Goal: Register for event/course

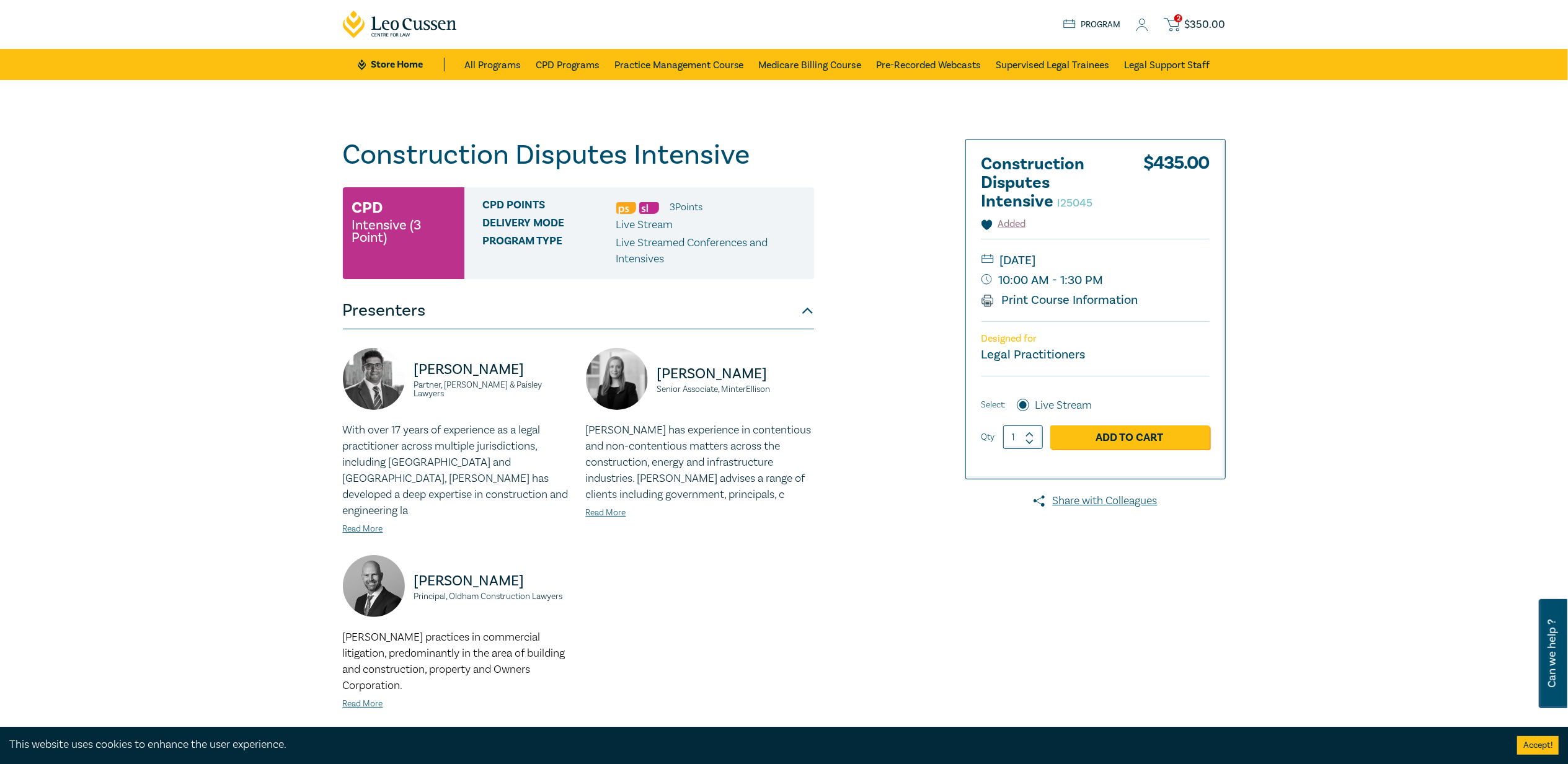
drag, startPoint x: 1186, startPoint y: 25, endPoint x: 1110, endPoint y: 117, distance: 119.3
click at [1110, 117] on div "Construction Disputes Intensive I25045 CPD Intensive (3 Point) CPD Points 3 Poi…" at bounding box center [784, 462] width 1568 height 765
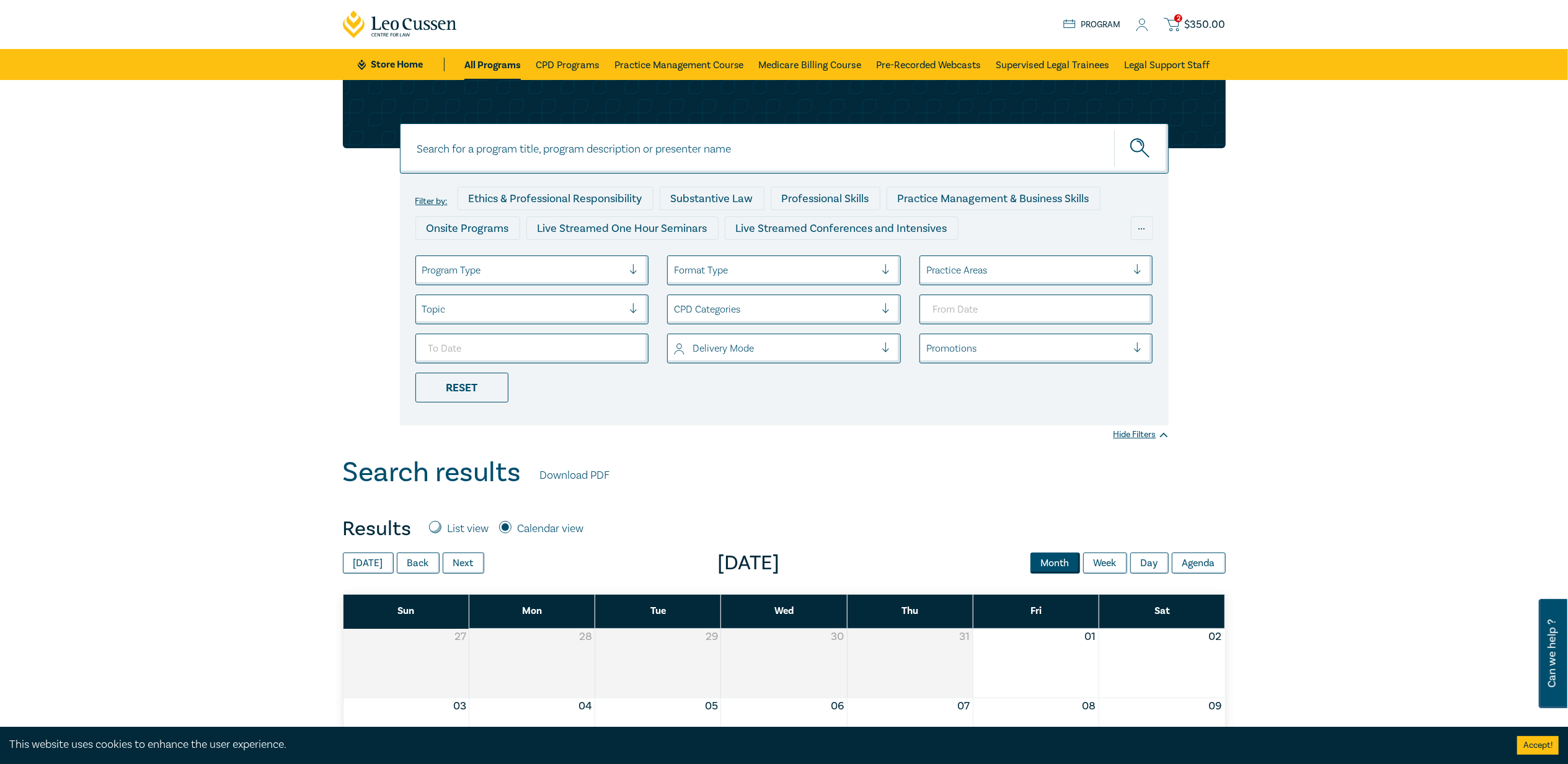
click at [1186, 28] on span "$ 350.00" at bounding box center [1205, 25] width 41 height 14
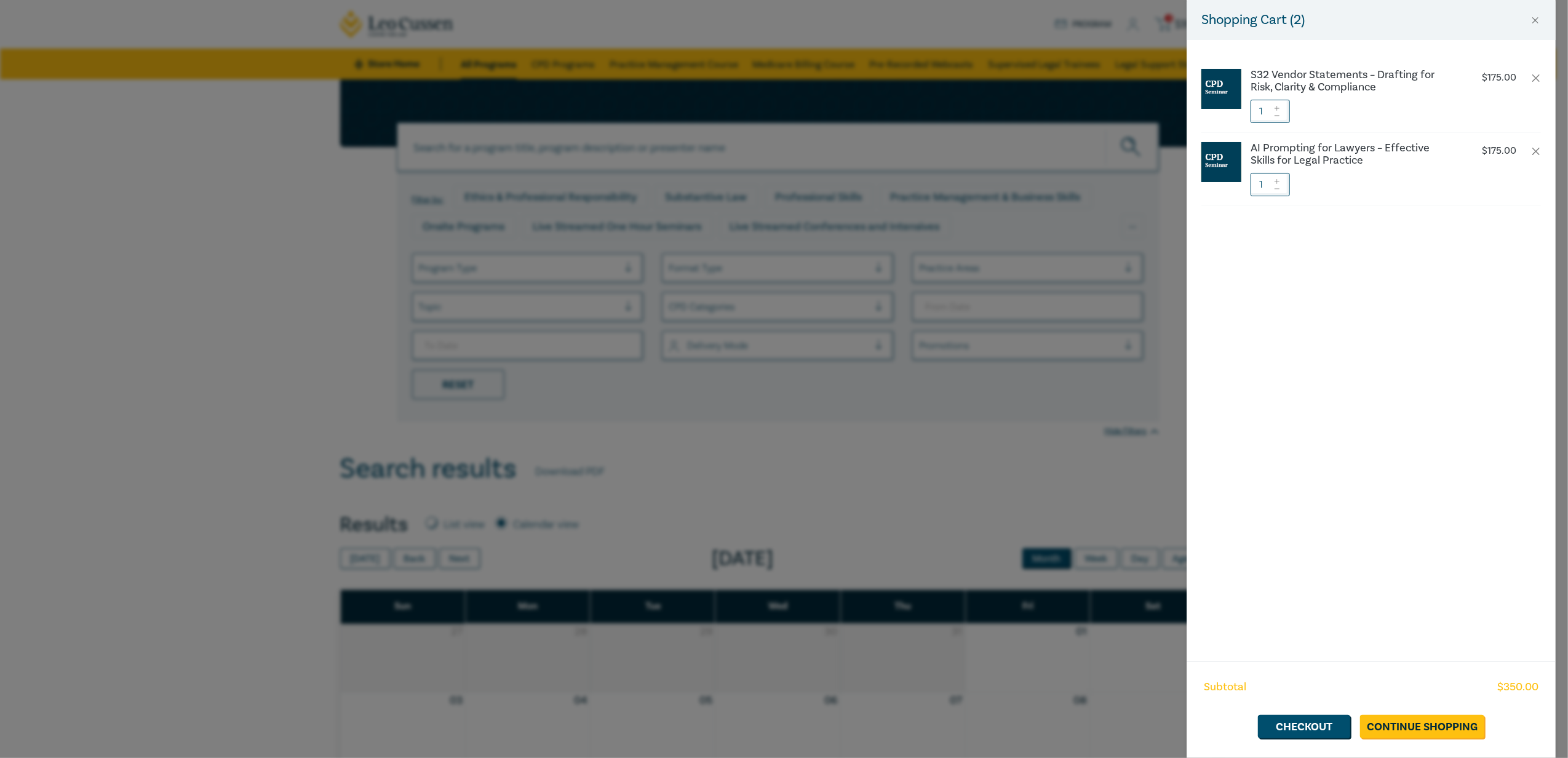
click at [1122, 24] on div "Shopping Cart ( 2 ) S32 Vendor Statements – Drafting for Risk, Clarity & Compli…" at bounding box center [784, 379] width 1568 height 758
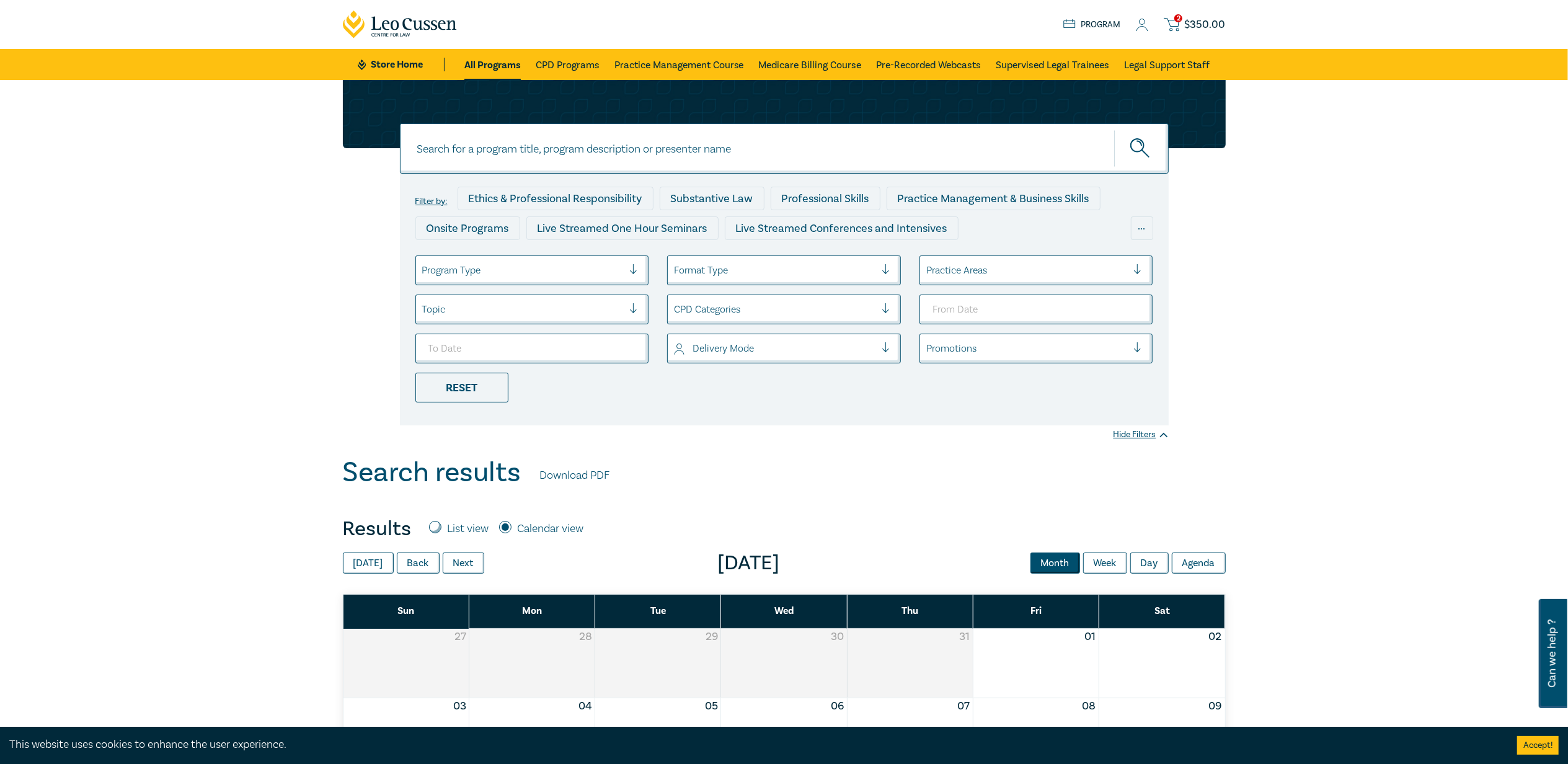
click at [1147, 25] on icon at bounding box center [1142, 25] width 13 height 13
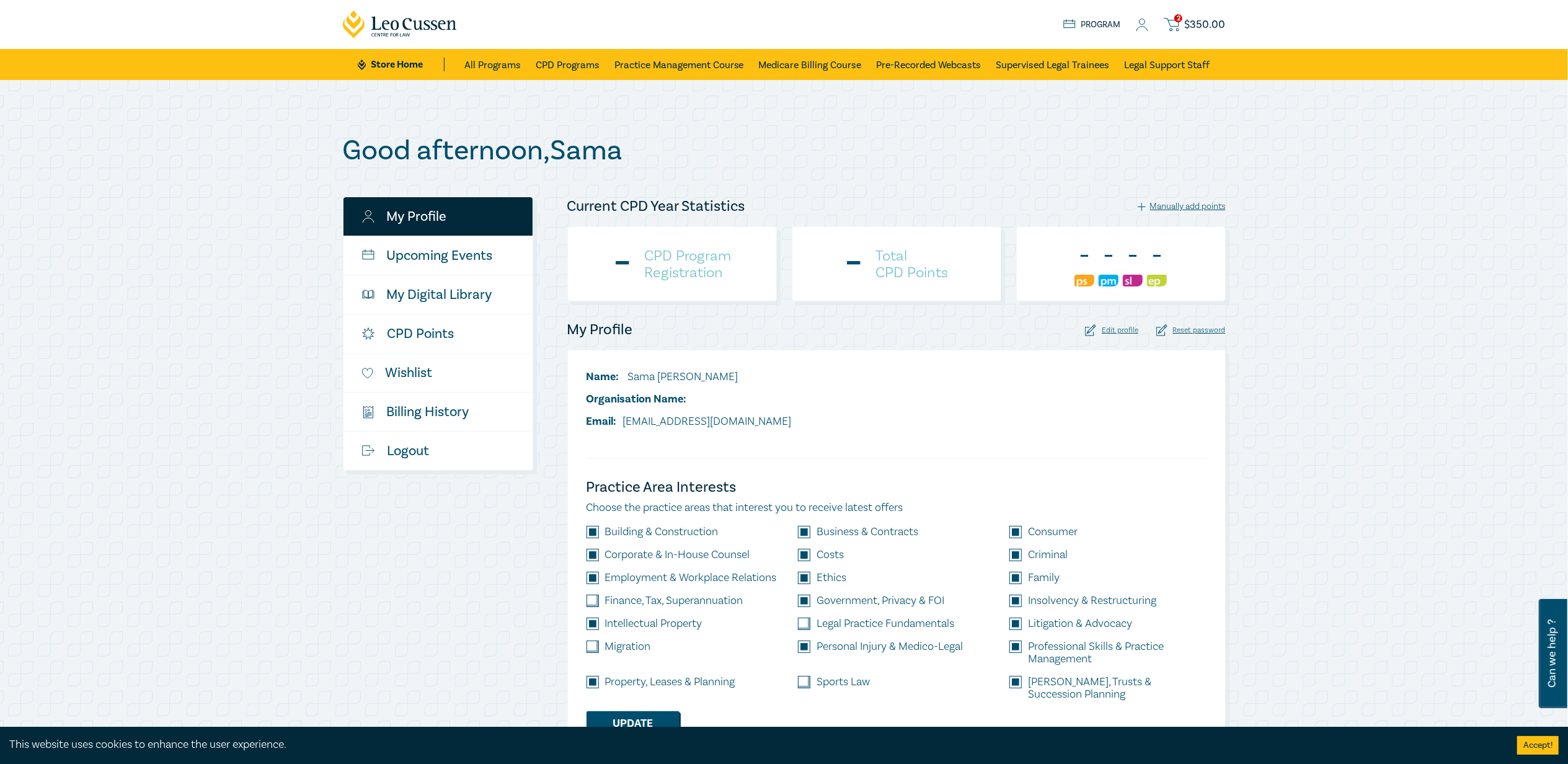
checkbox input "true"
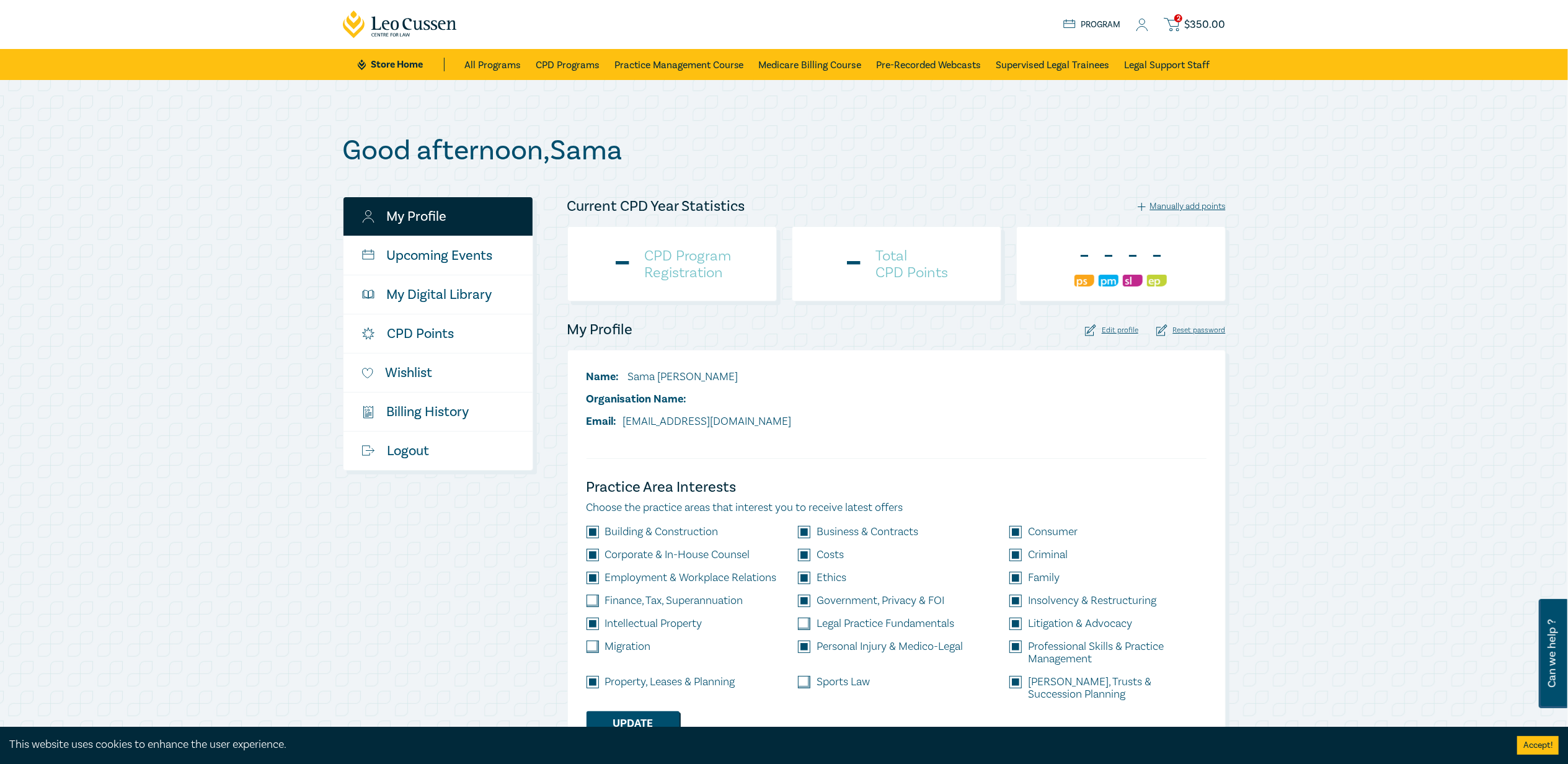
checkbox input "true"
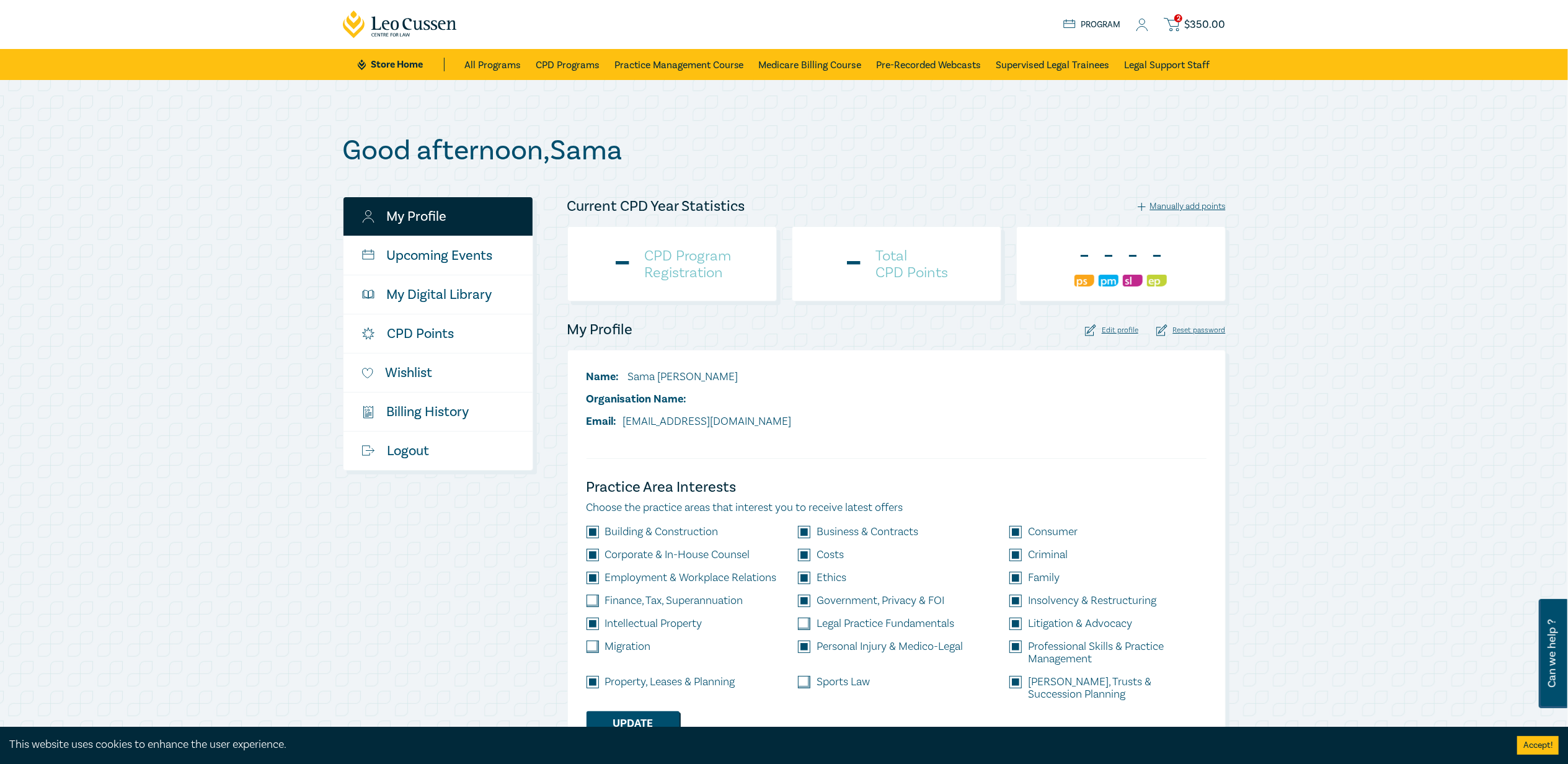
checkbox input "true"
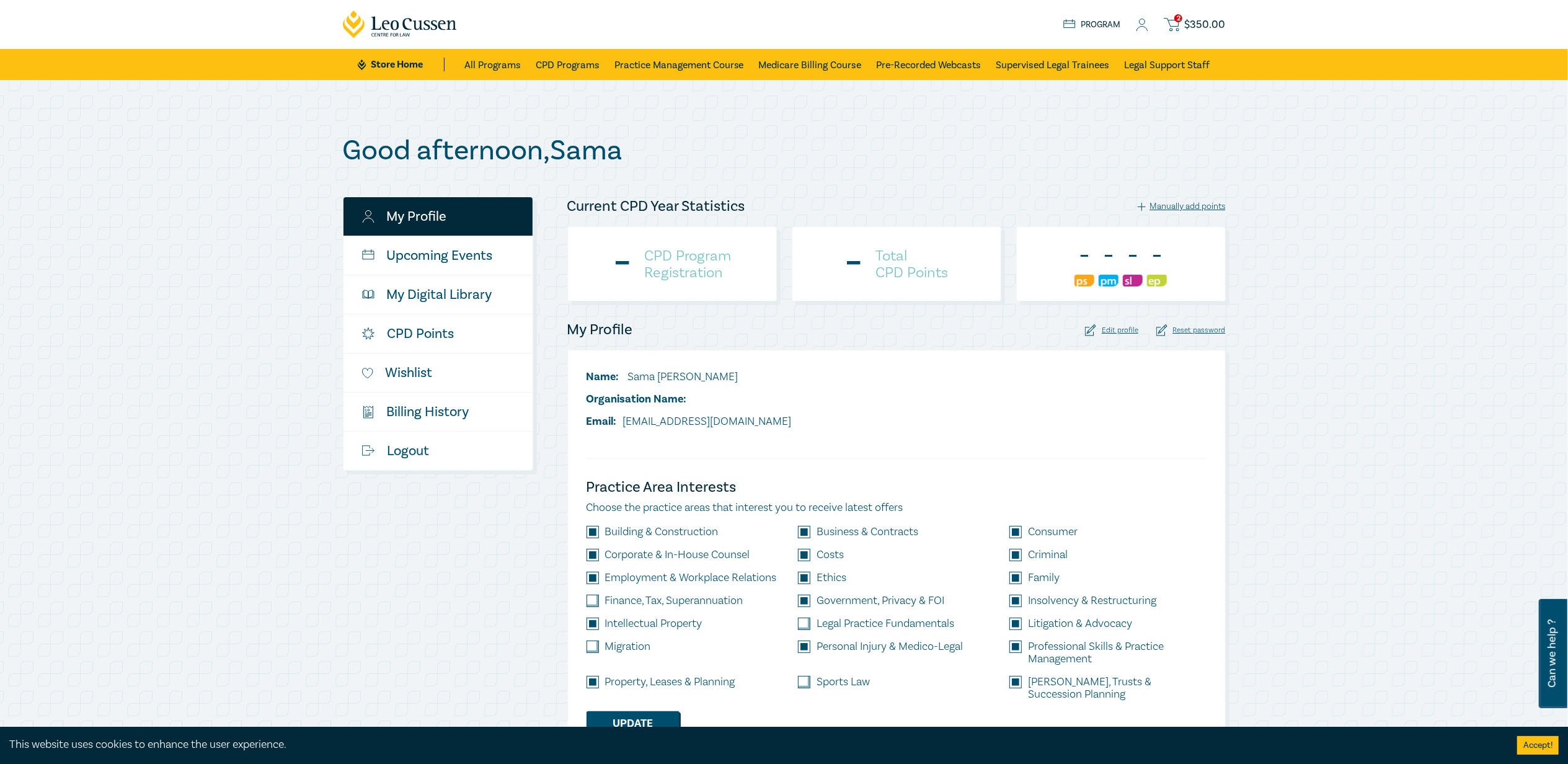
checkbox input "true"
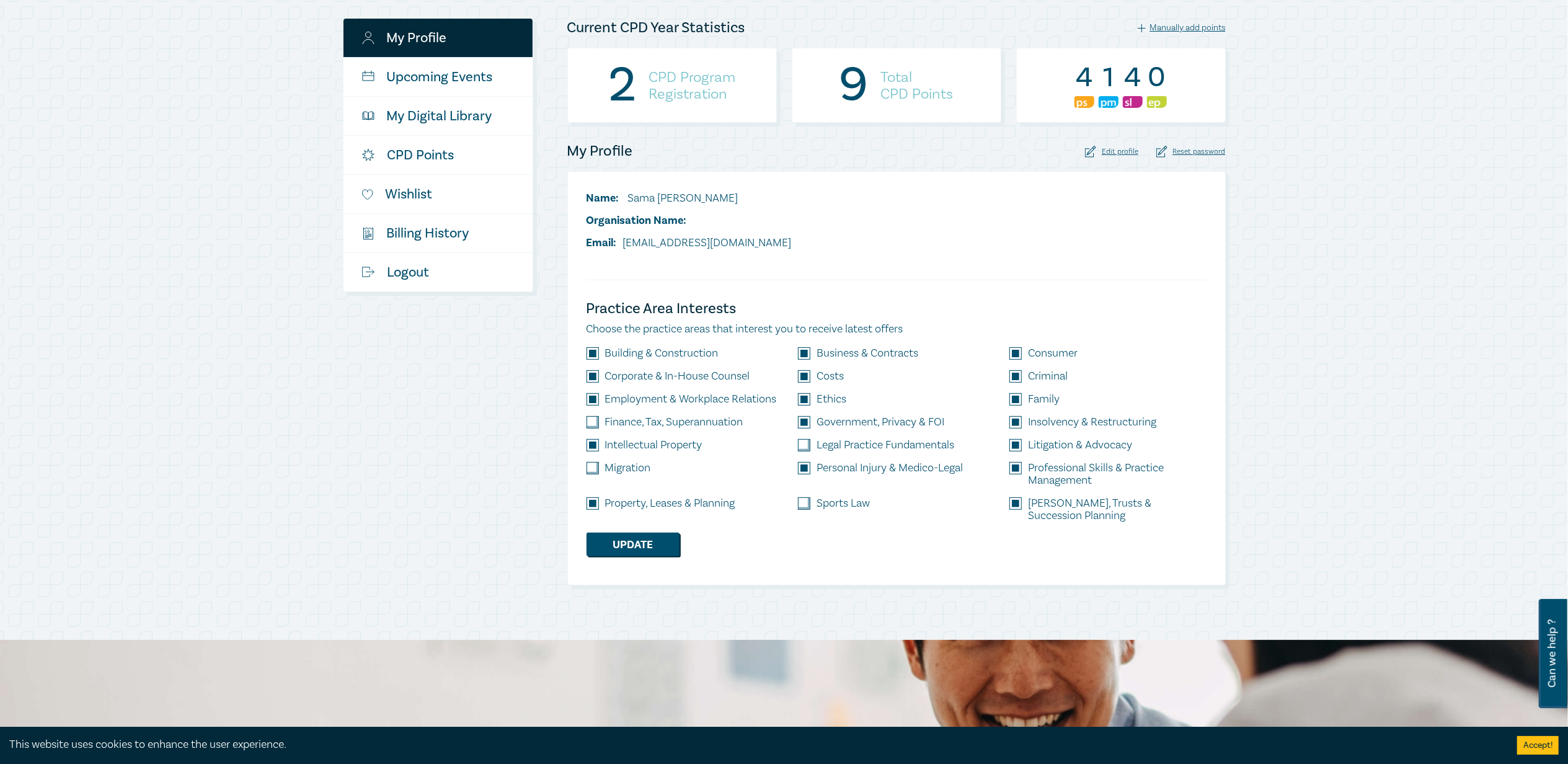
scroll to position [165, 0]
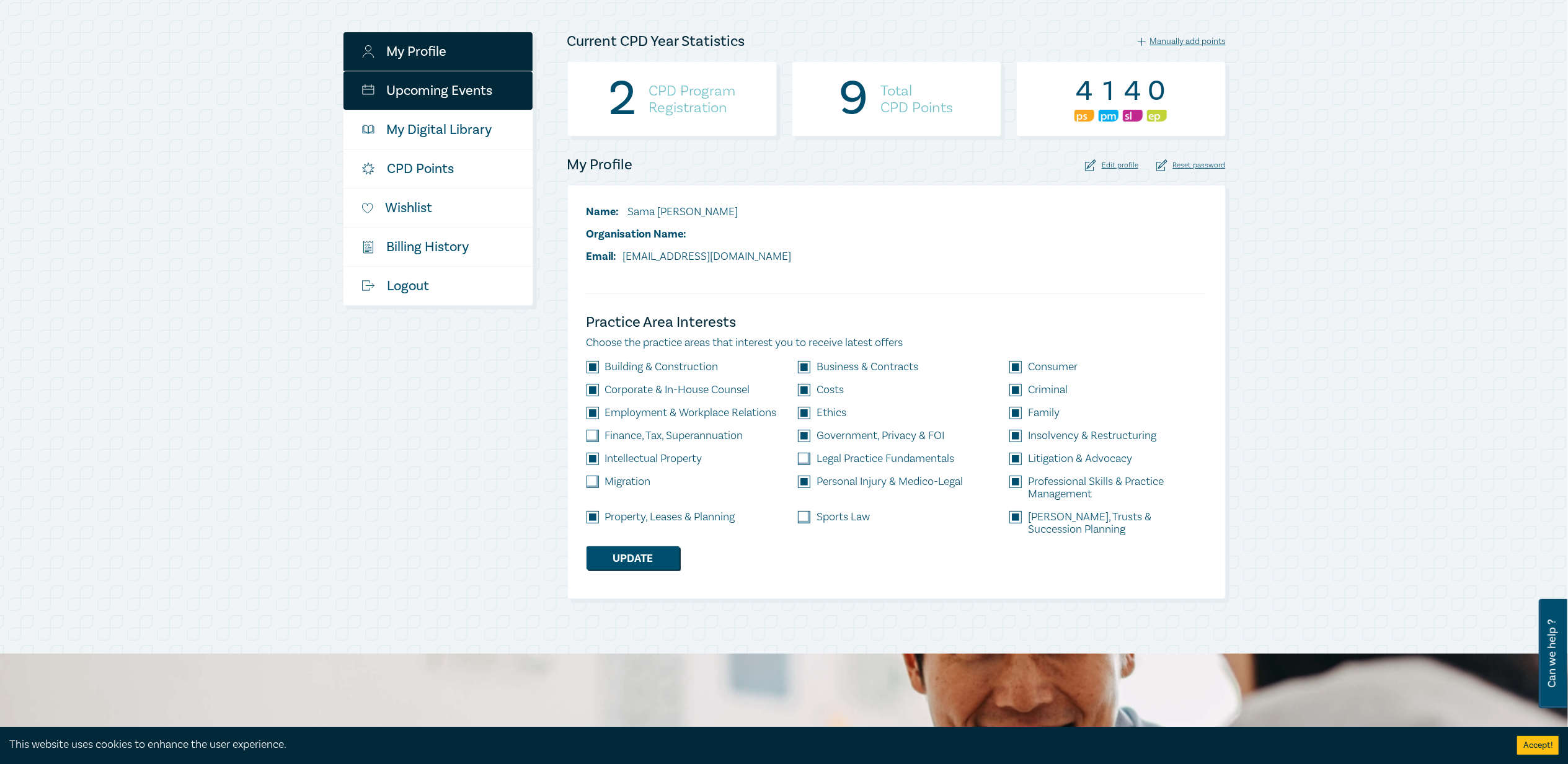
click at [470, 92] on link "Upcoming Events" at bounding box center [438, 90] width 189 height 38
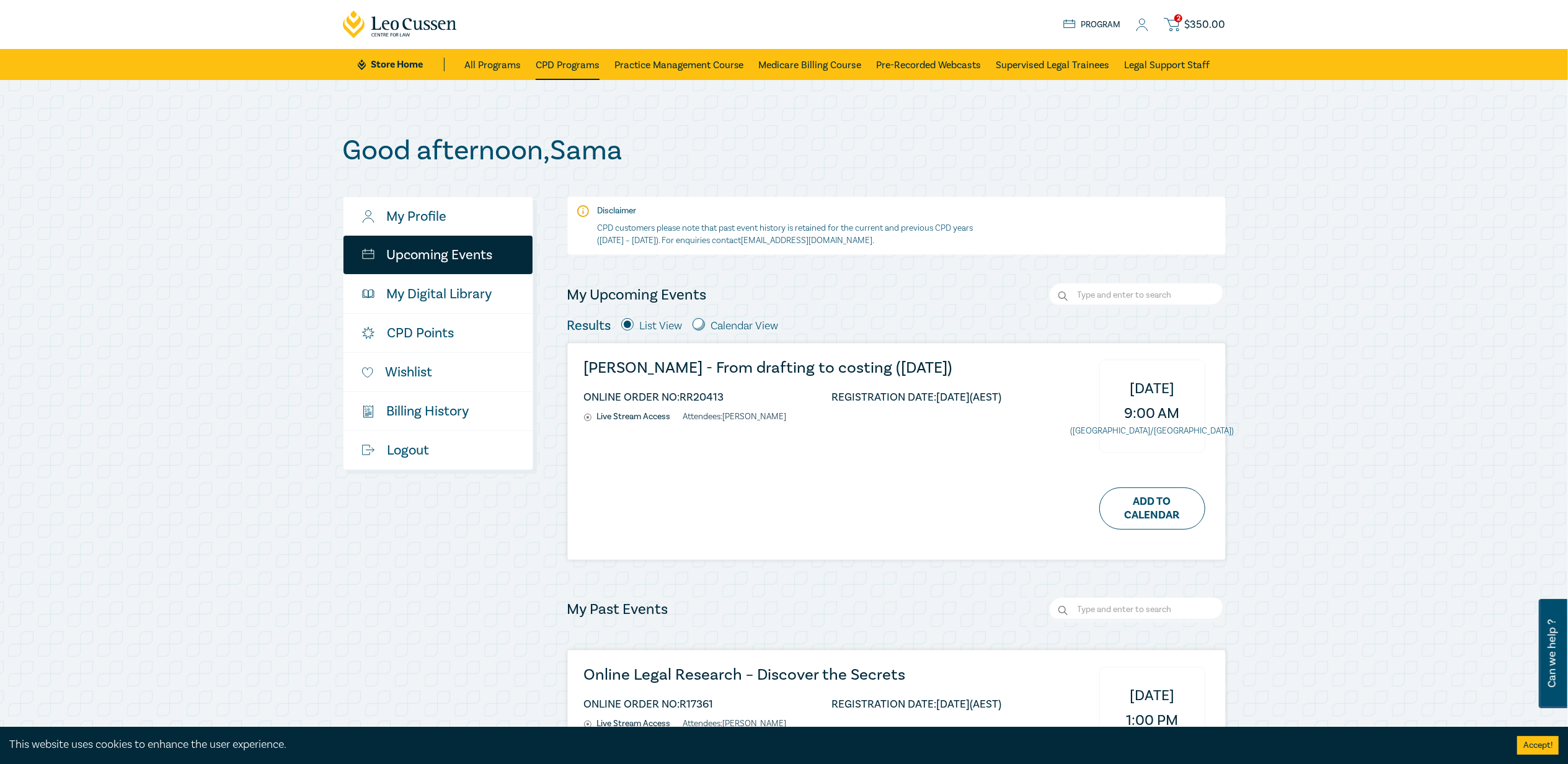
click at [576, 64] on link "CPD Programs" at bounding box center [568, 64] width 64 height 31
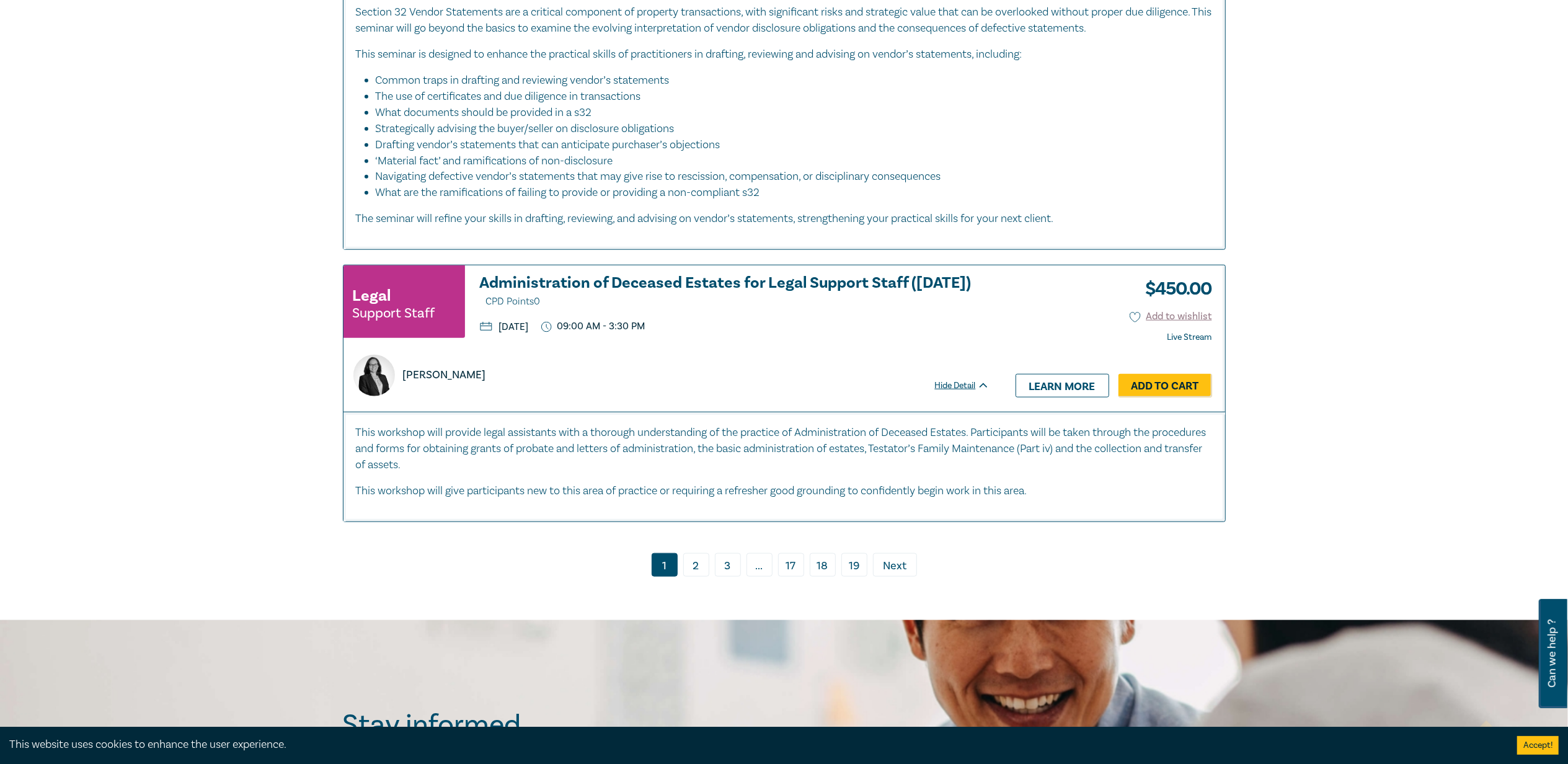
scroll to position [5952, 0]
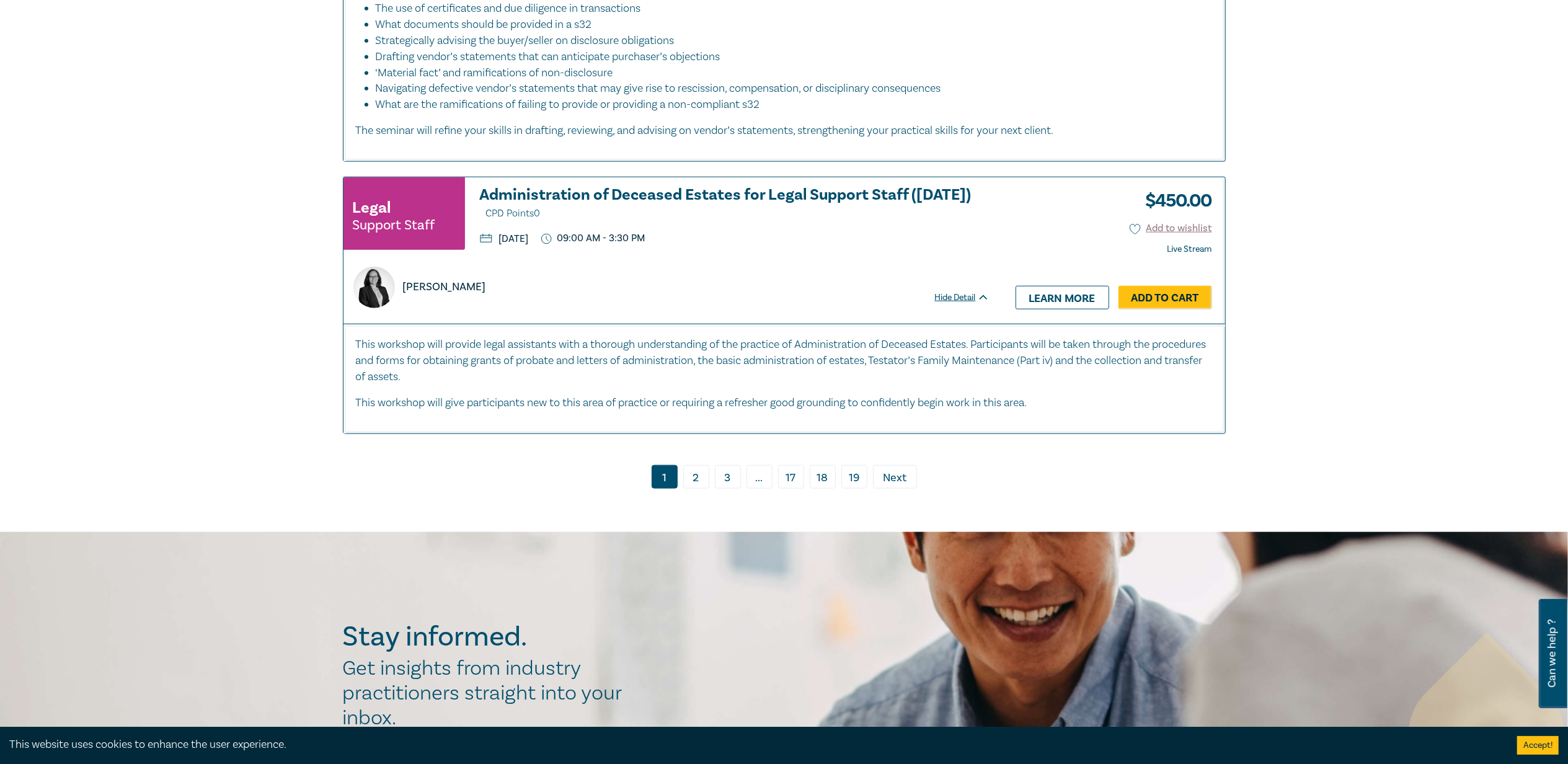
click at [695, 476] on link "2" at bounding box center [696, 477] width 26 height 24
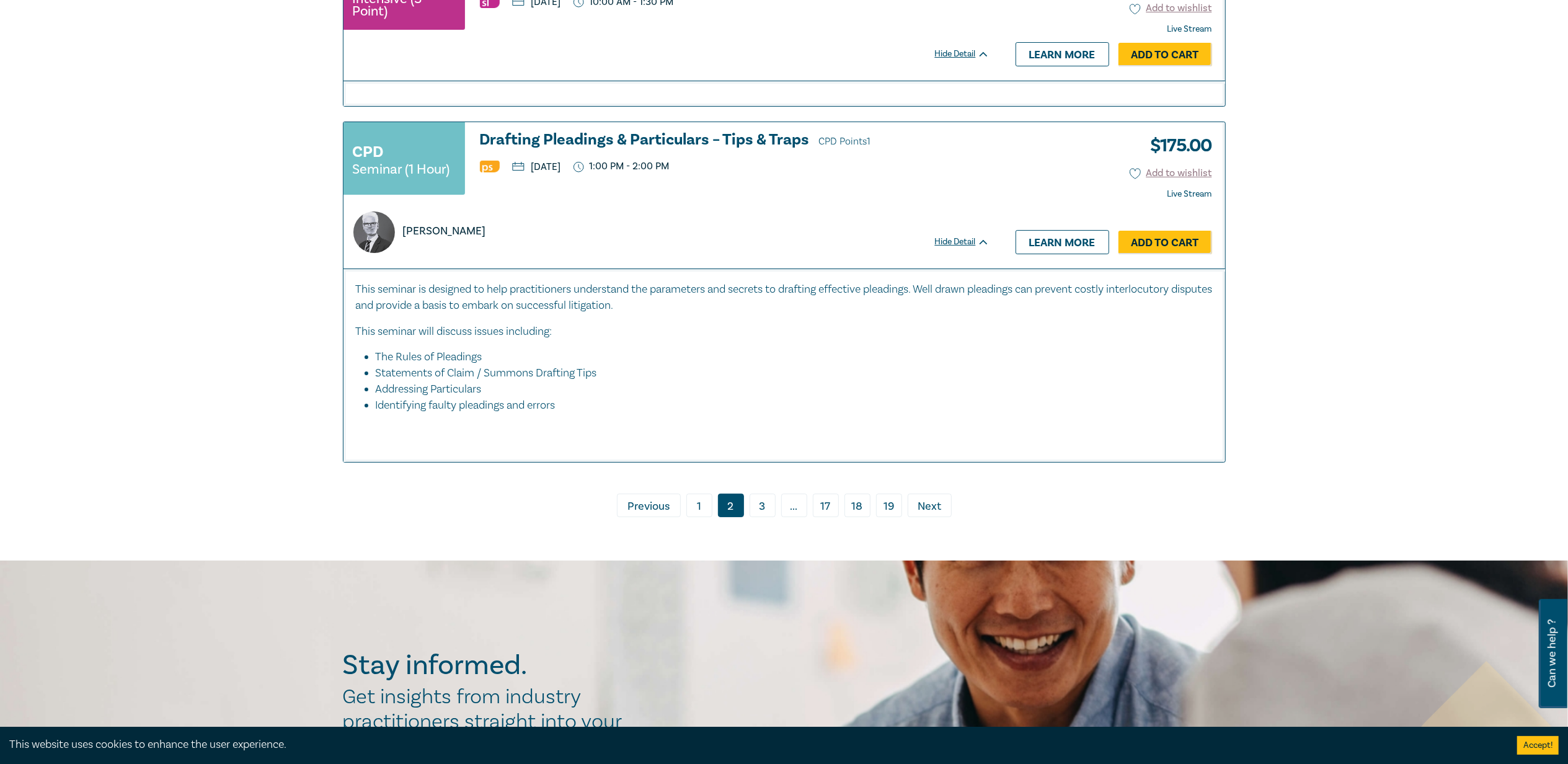
scroll to position [4712, 0]
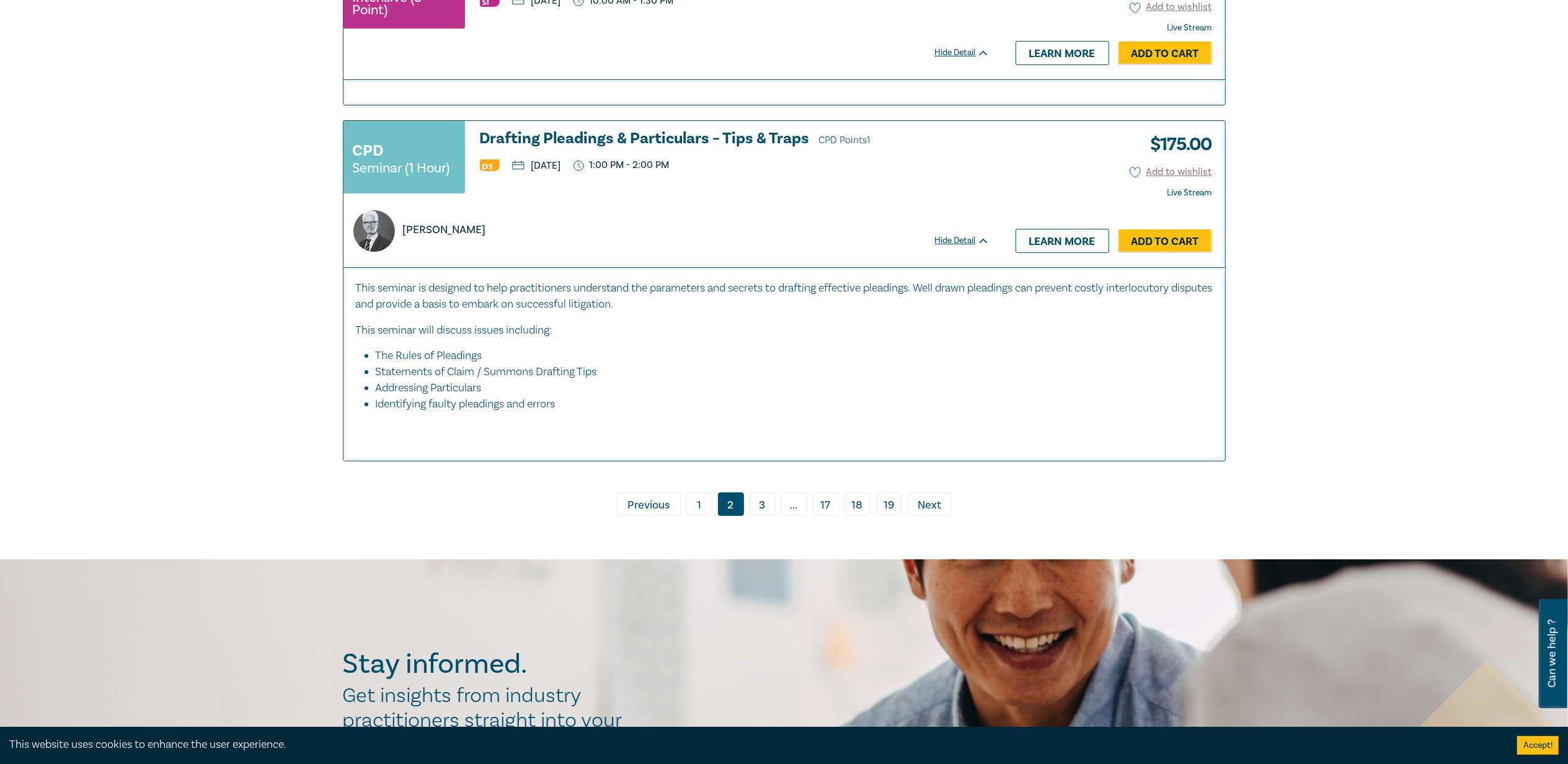
click at [754, 516] on link "3" at bounding box center [763, 504] width 26 height 24
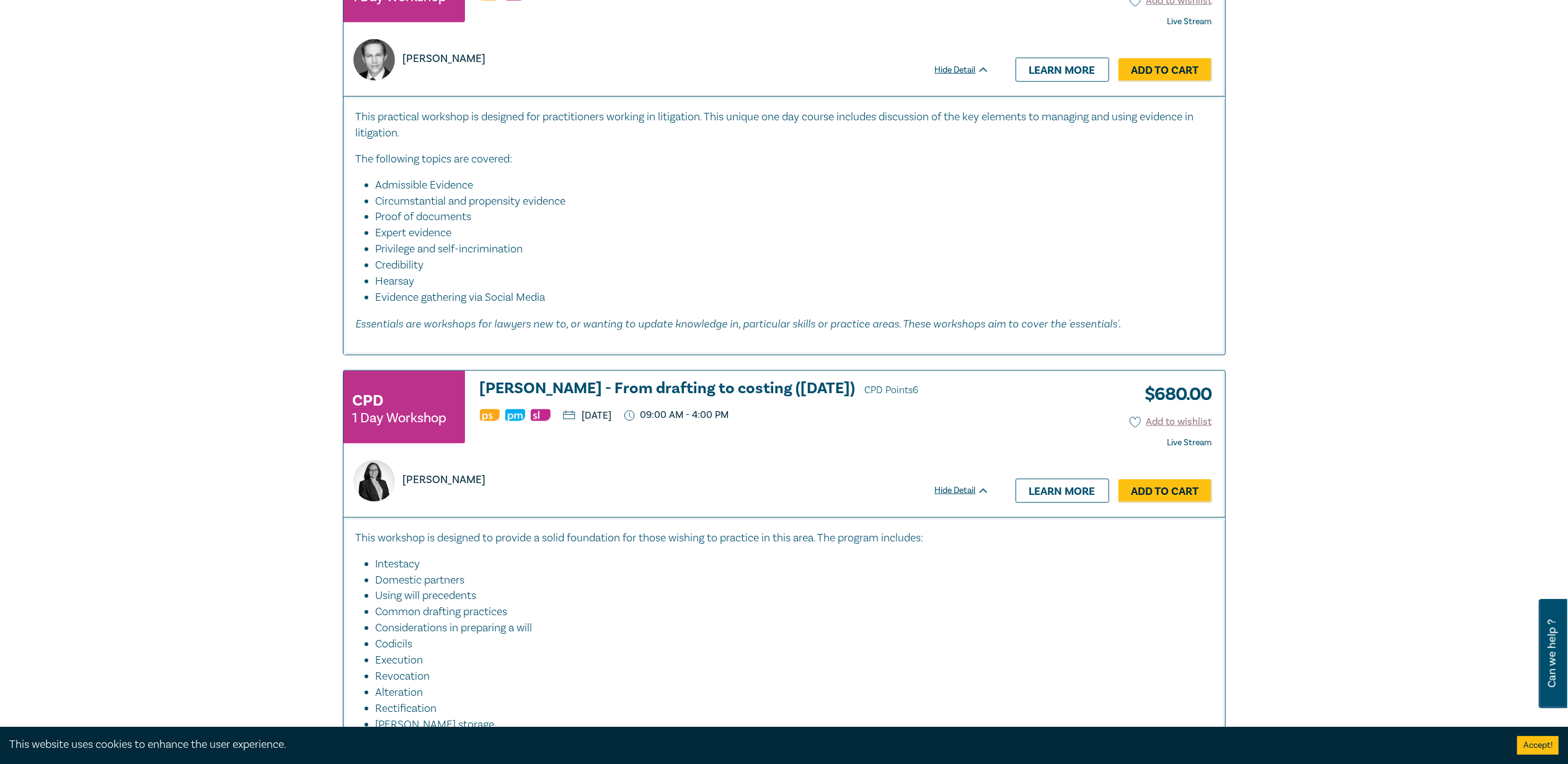
scroll to position [1322, 0]
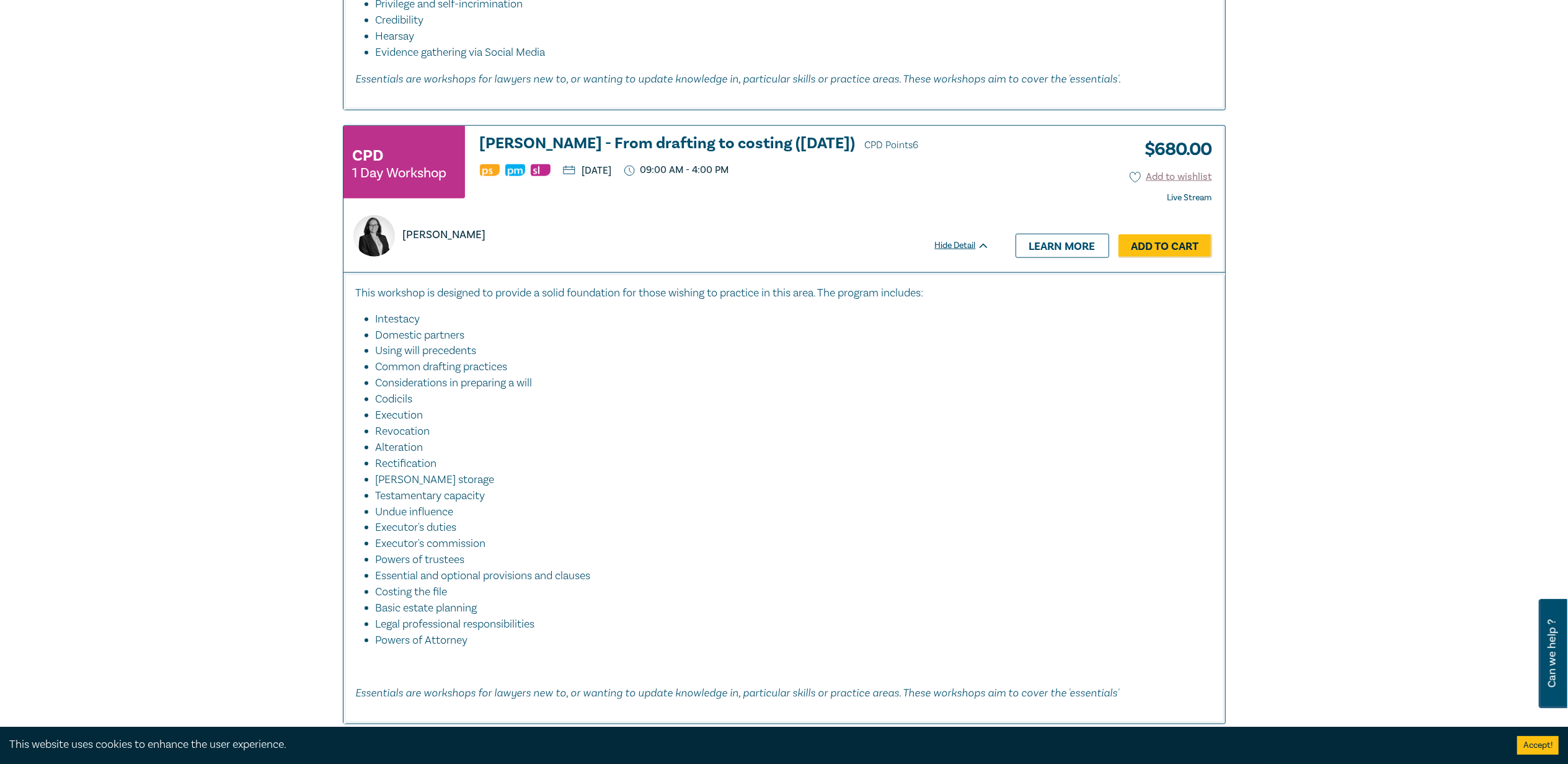
click at [489, 145] on h3 "Wills - From drafting to costing (October 2025) CPD Points 6" at bounding box center [735, 144] width 510 height 19
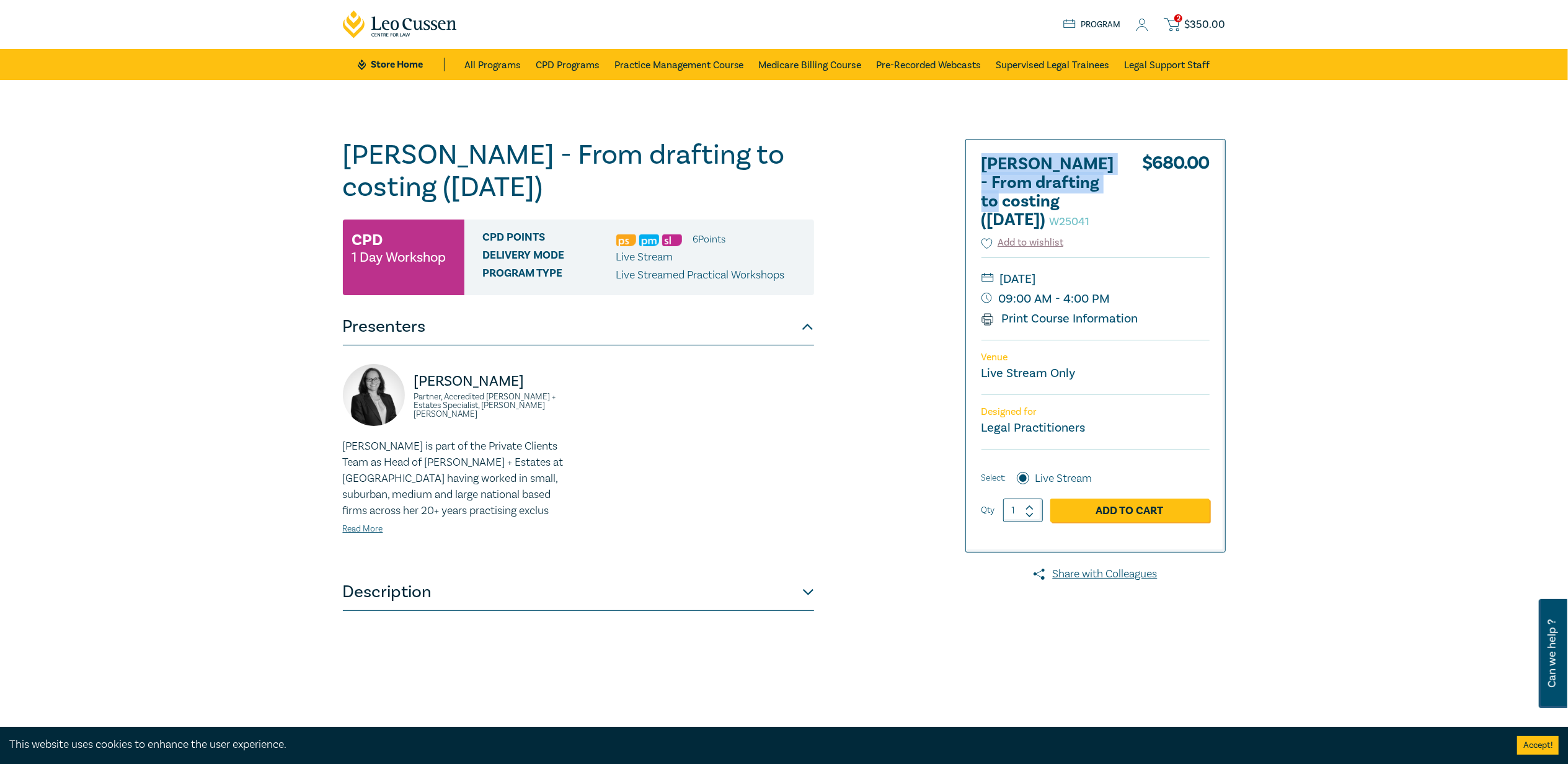
drag, startPoint x: 985, startPoint y: 168, endPoint x: 1037, endPoint y: 202, distance: 62.1
click at [1037, 202] on h2 "Wills - From drafting to costing (October 2025) W25041" at bounding box center [1050, 192] width 136 height 74
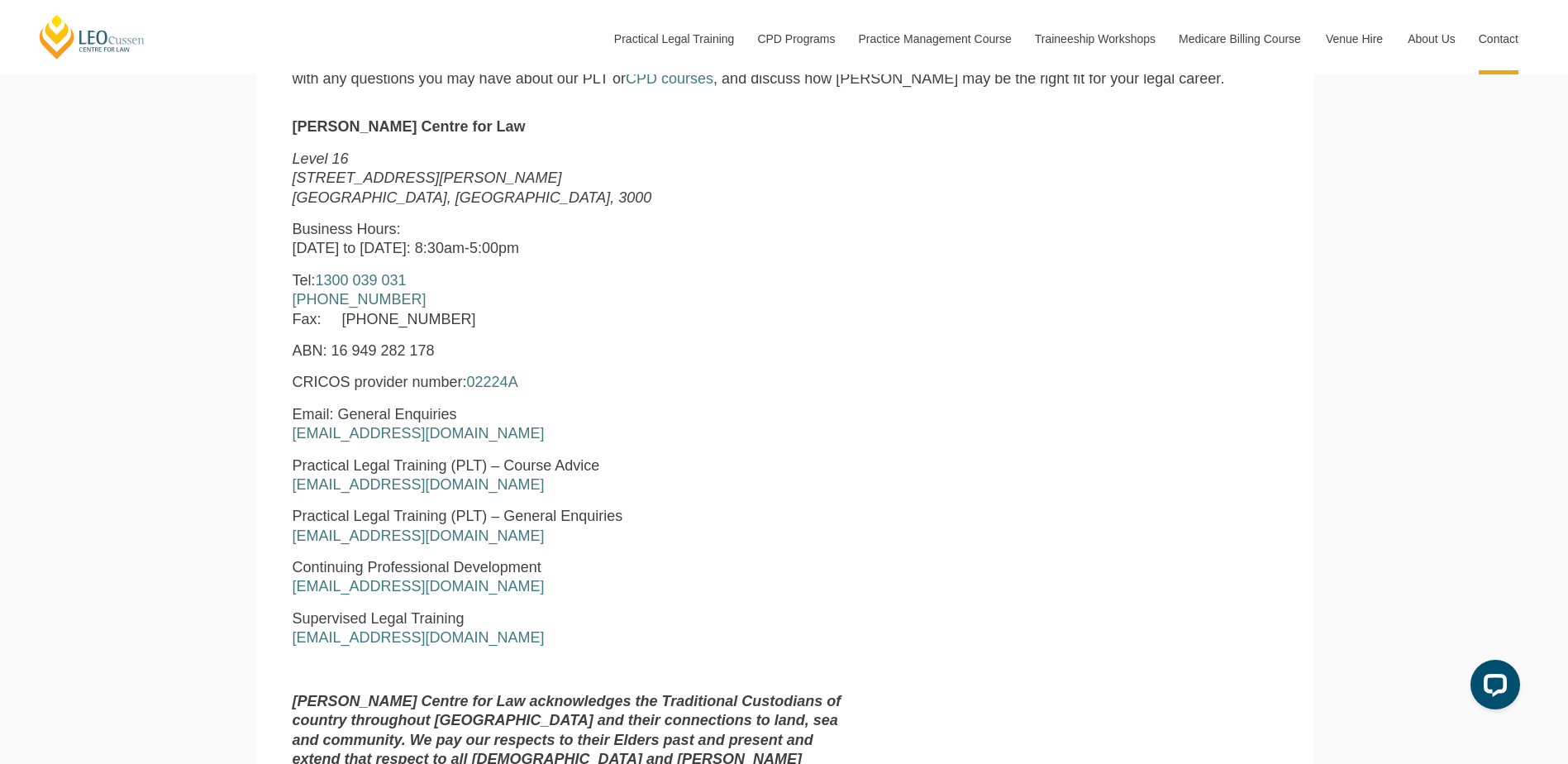
scroll to position [744, 0]
drag, startPoint x: 488, startPoint y: 589, endPoint x: 292, endPoint y: 586, distance: 196.0
click at [293, 586] on p "Continuing Professional Development [EMAIL_ADDRESS][DOMAIN_NAME]" at bounding box center [574, 576] width 564 height 39
copy link "[EMAIL_ADDRESS][DOMAIN_NAME]"
